Goal: Navigation & Orientation: Find specific page/section

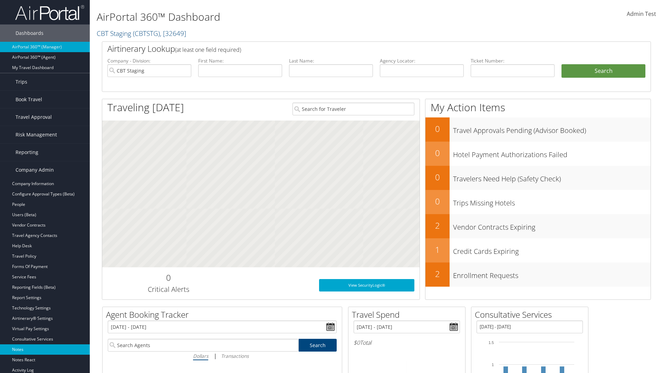
click at [45, 349] on link "Notes" at bounding box center [45, 349] width 90 height 10
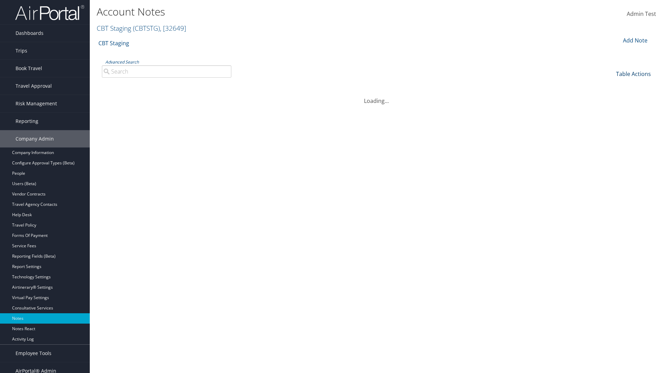
click at [633, 74] on link "Table Actions" at bounding box center [633, 74] width 35 height 8
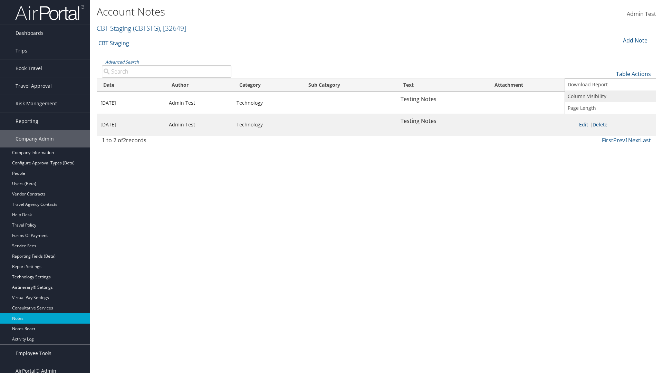
click at [610, 96] on link "Column Visibility" at bounding box center [610, 96] width 91 height 12
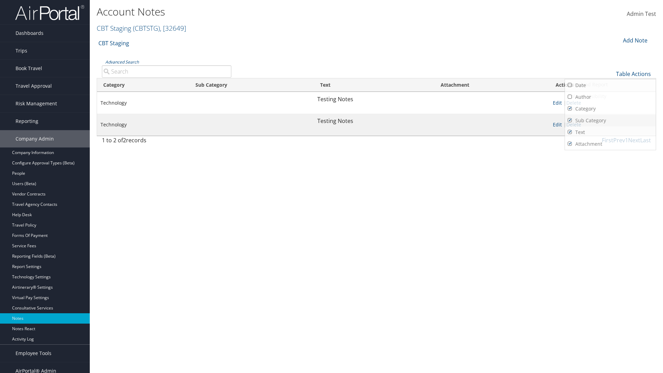
click at [610, 108] on link "Category" at bounding box center [610, 109] width 91 height 12
click at [610, 120] on link "Sub Category" at bounding box center [610, 121] width 91 height 12
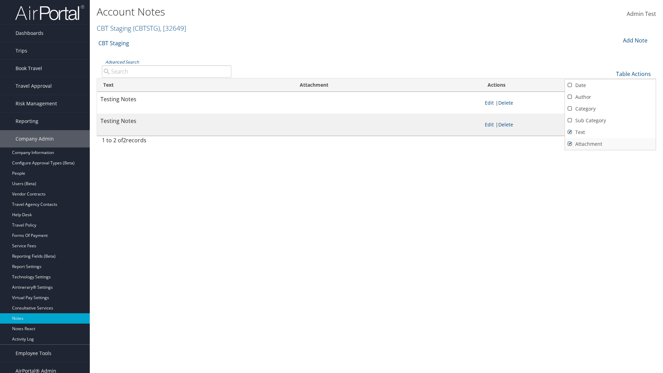
click at [610, 132] on link "Text" at bounding box center [610, 132] width 91 height 12
click at [610, 144] on link "Attachment" at bounding box center [610, 144] width 91 height 12
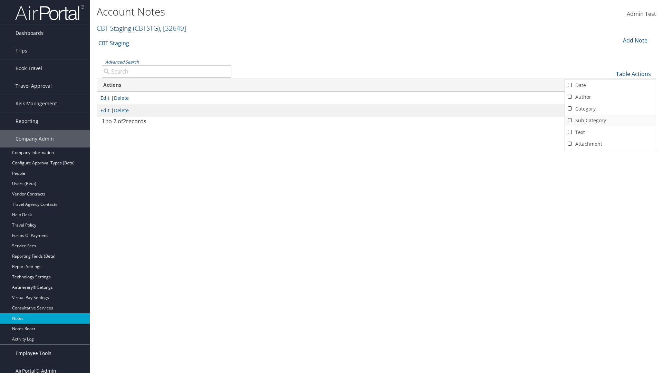
click at [610, 144] on link "Attachment" at bounding box center [610, 144] width 91 height 12
click at [610, 132] on link "Text" at bounding box center [610, 132] width 91 height 12
click at [610, 120] on link "Sub Category" at bounding box center [610, 121] width 91 height 12
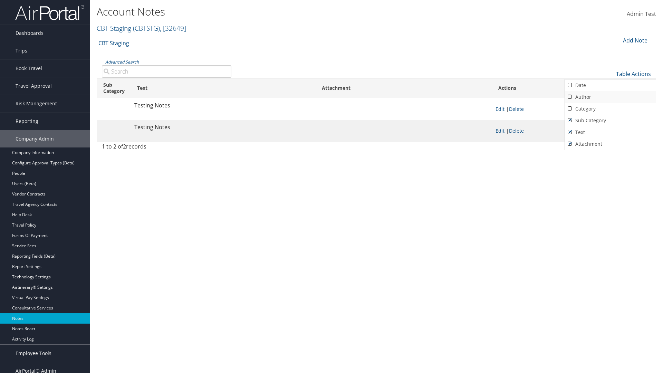
click at [610, 108] on link "Category" at bounding box center [610, 109] width 91 height 12
click at [610, 97] on link "Author" at bounding box center [610, 97] width 91 height 12
click at [610, 85] on link "Date" at bounding box center [610, 85] width 91 height 12
click at [331, 186] on div at bounding box center [331, 186] width 663 height 373
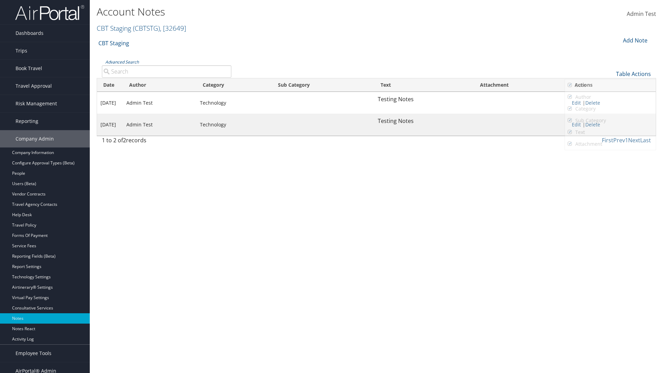
scroll to position [7, 0]
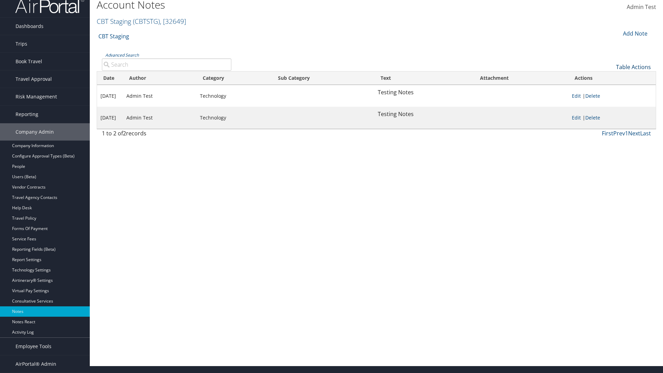
click at [633, 71] on link "Table Actions" at bounding box center [633, 67] width 35 height 8
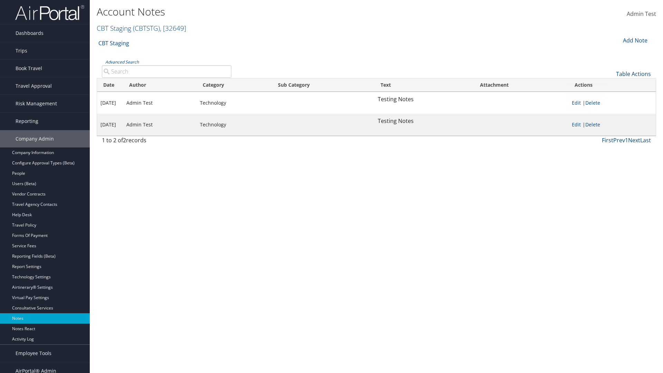
click at [610, 108] on link "Page Length" at bounding box center [610, 108] width 91 height 12
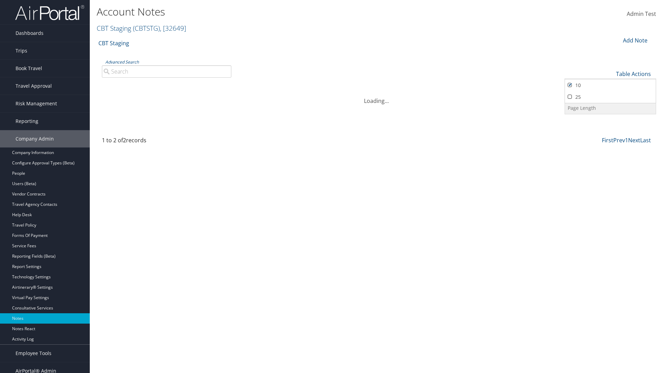
scroll to position [7, 0]
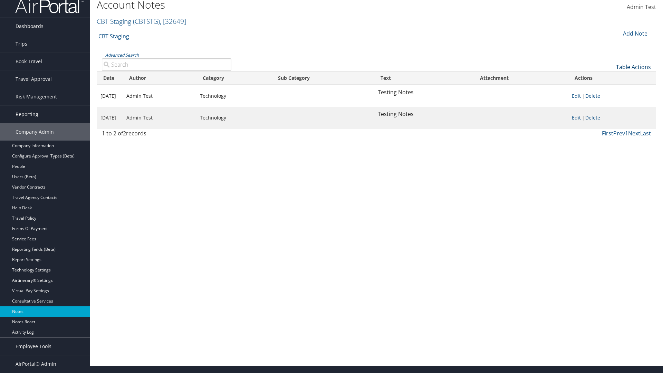
click at [633, 71] on link "Table Actions" at bounding box center [633, 67] width 35 height 8
click at [610, 107] on link "Page Length" at bounding box center [610, 101] width 91 height 12
